Goal: Navigation & Orientation: Find specific page/section

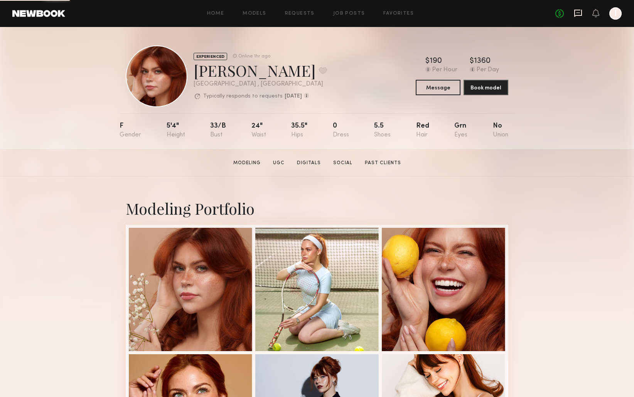
click at [578, 12] on icon at bounding box center [578, 12] width 3 height 1
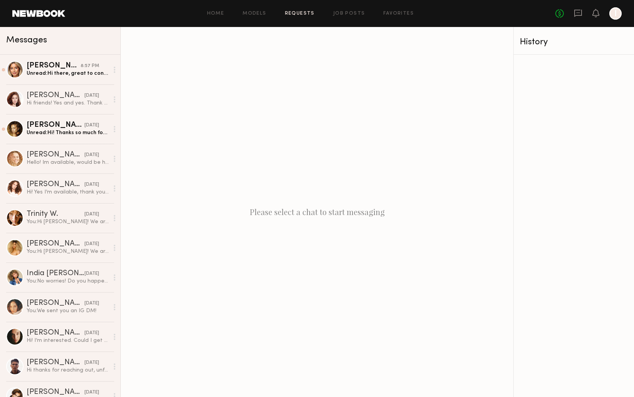
click at [305, 14] on link "Requests" at bounding box center [300, 13] width 30 height 5
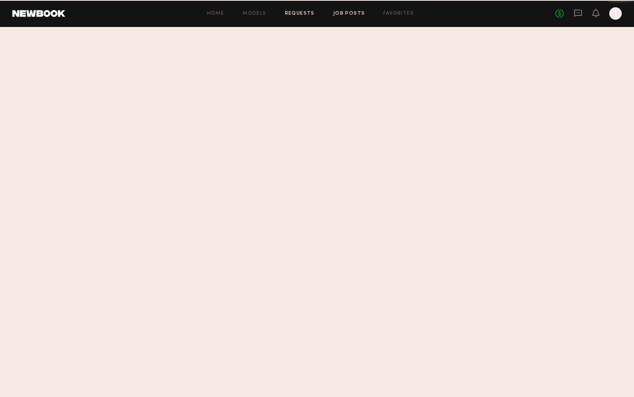
click at [357, 11] on link "Job Posts" at bounding box center [349, 13] width 32 height 5
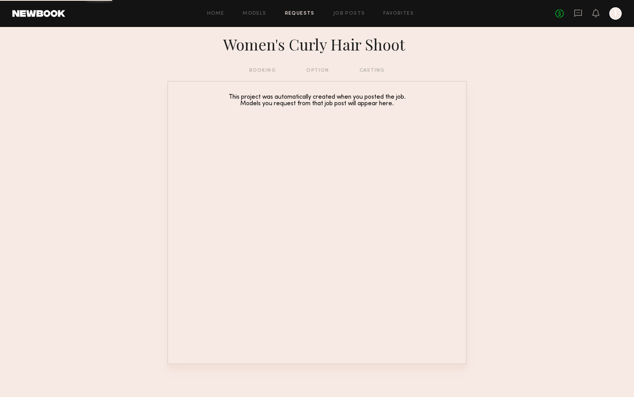
click at [617, 12] on div at bounding box center [616, 13] width 12 height 12
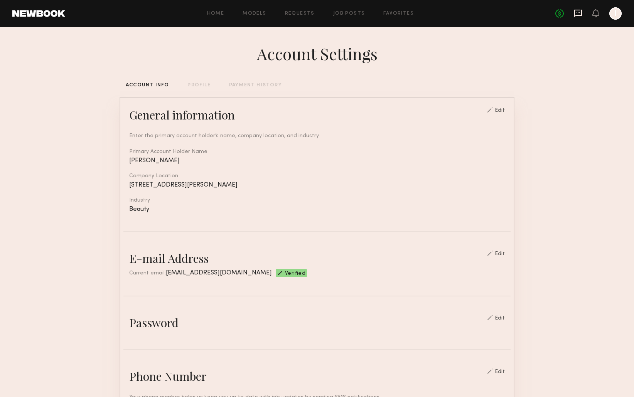
click at [579, 15] on icon at bounding box center [579, 13] width 8 height 7
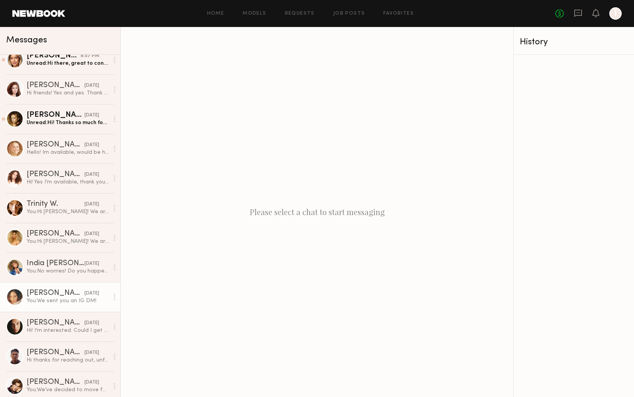
scroll to position [10, 0]
click at [61, 292] on div "Ashley B." at bounding box center [56, 293] width 58 height 8
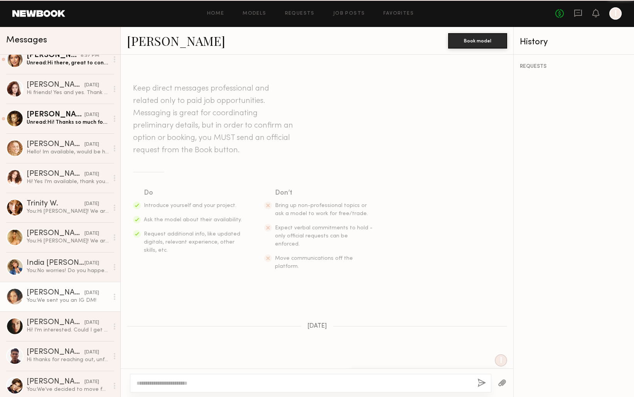
scroll to position [289, 0]
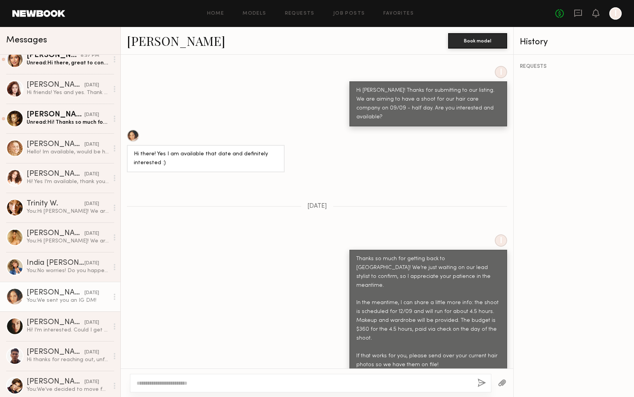
click at [157, 44] on link "Ashley B." at bounding box center [176, 40] width 98 height 17
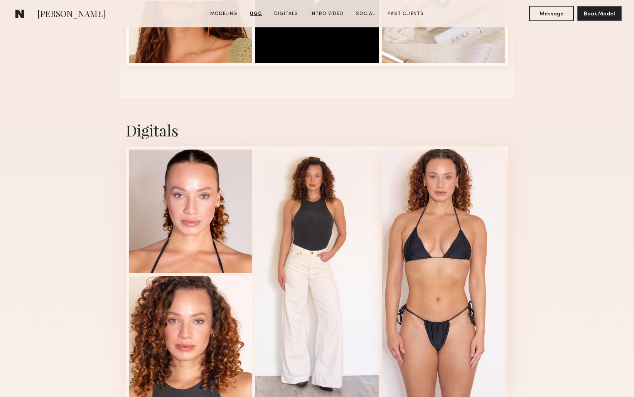
scroll to position [1278, 0]
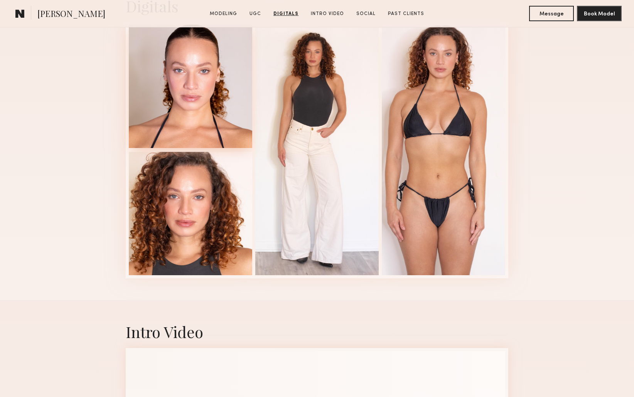
click at [228, 131] on div at bounding box center [190, 86] width 123 height 123
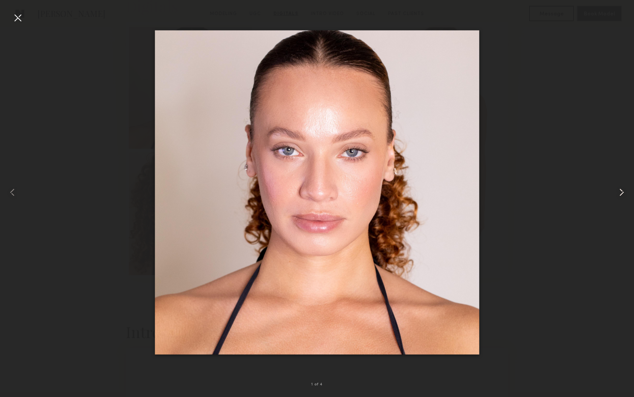
click at [620, 193] on common-icon at bounding box center [622, 192] width 12 height 12
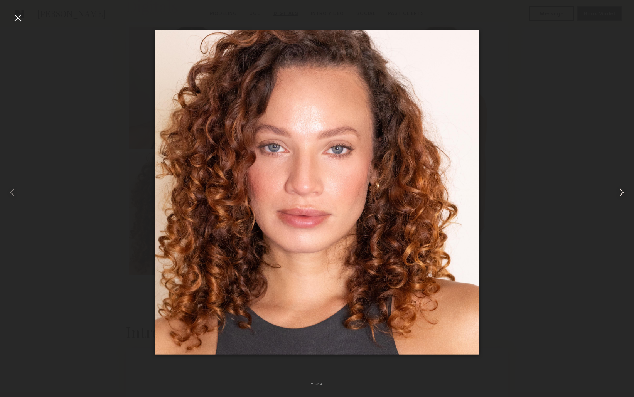
click at [621, 192] on common-icon at bounding box center [622, 192] width 12 height 12
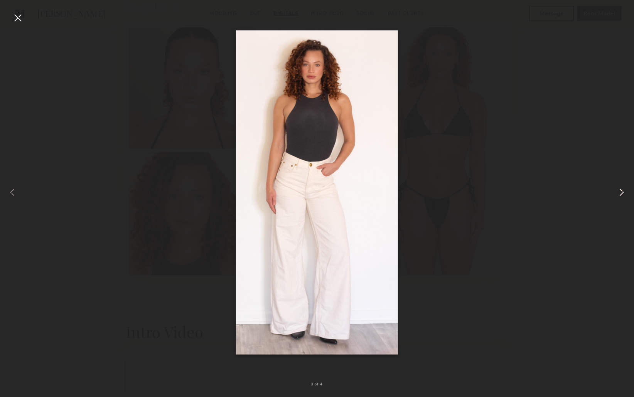
click at [620, 190] on common-icon at bounding box center [622, 192] width 12 height 12
